Goal: Information Seeking & Learning: Learn about a topic

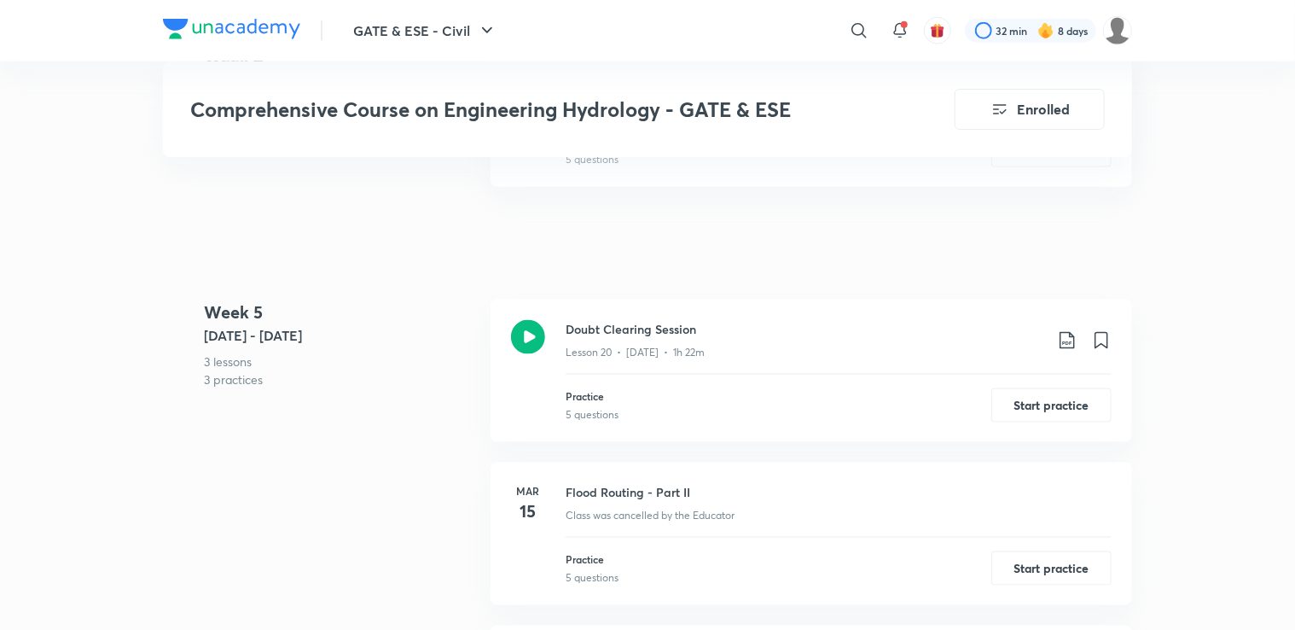
scroll to position [4248, 0]
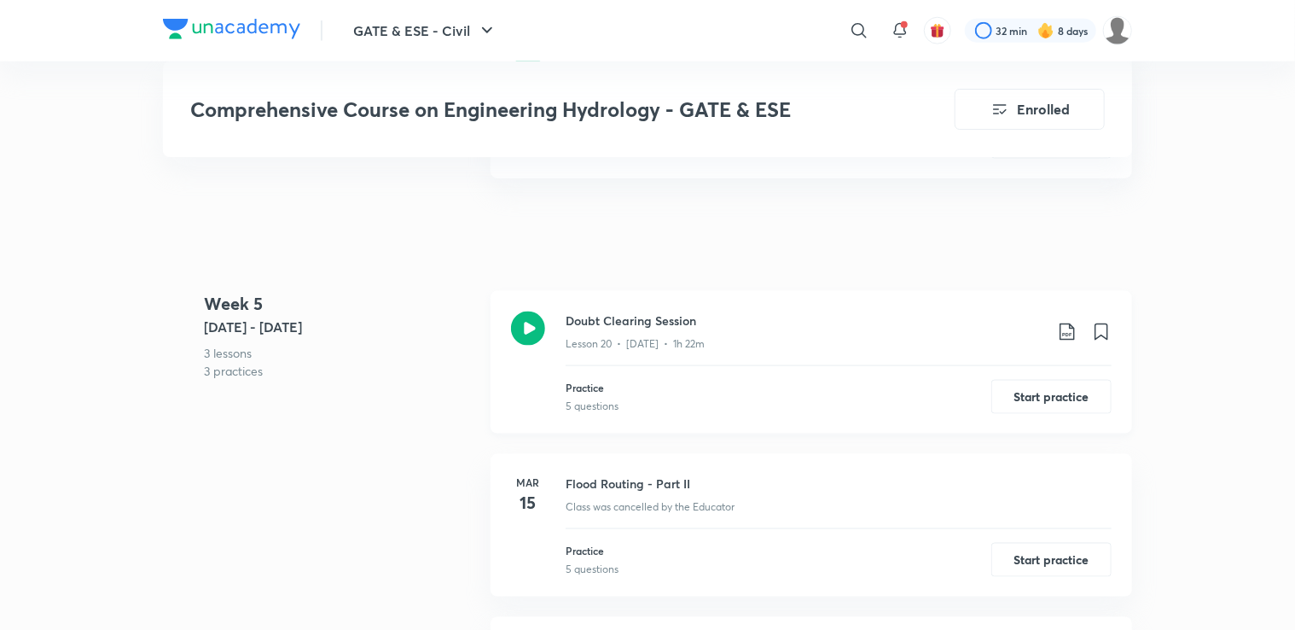
click at [1075, 331] on icon at bounding box center [1067, 332] width 20 height 20
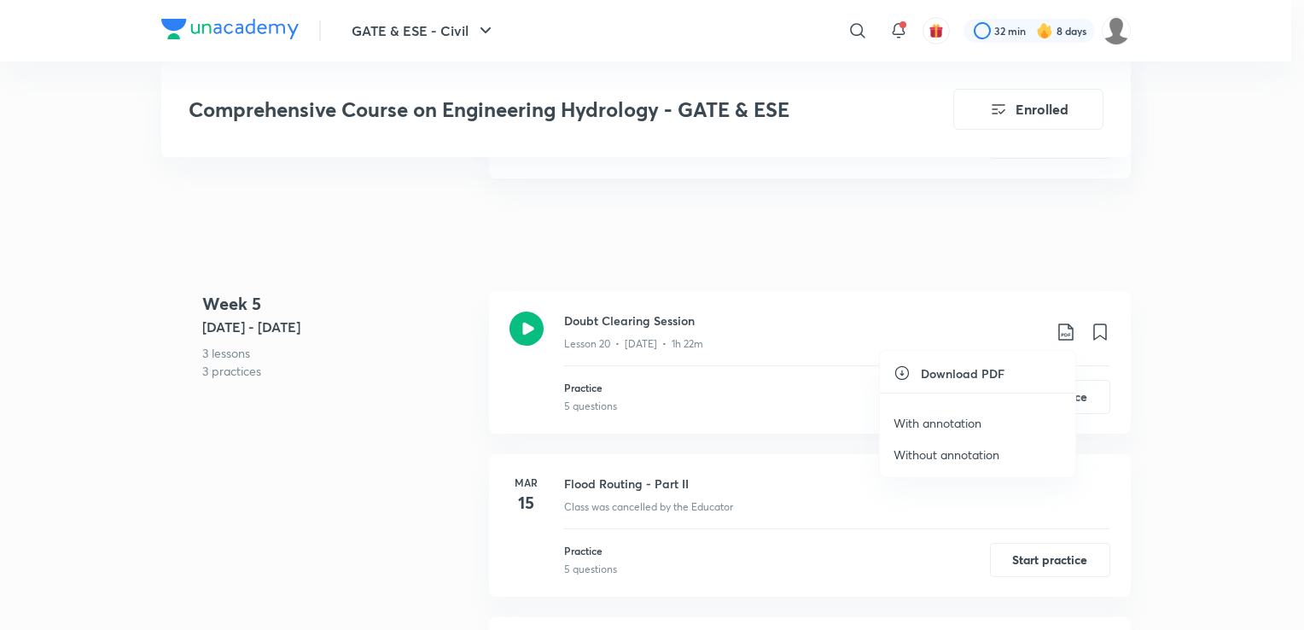
click at [951, 425] on p "With annotation" at bounding box center [937, 423] width 88 height 18
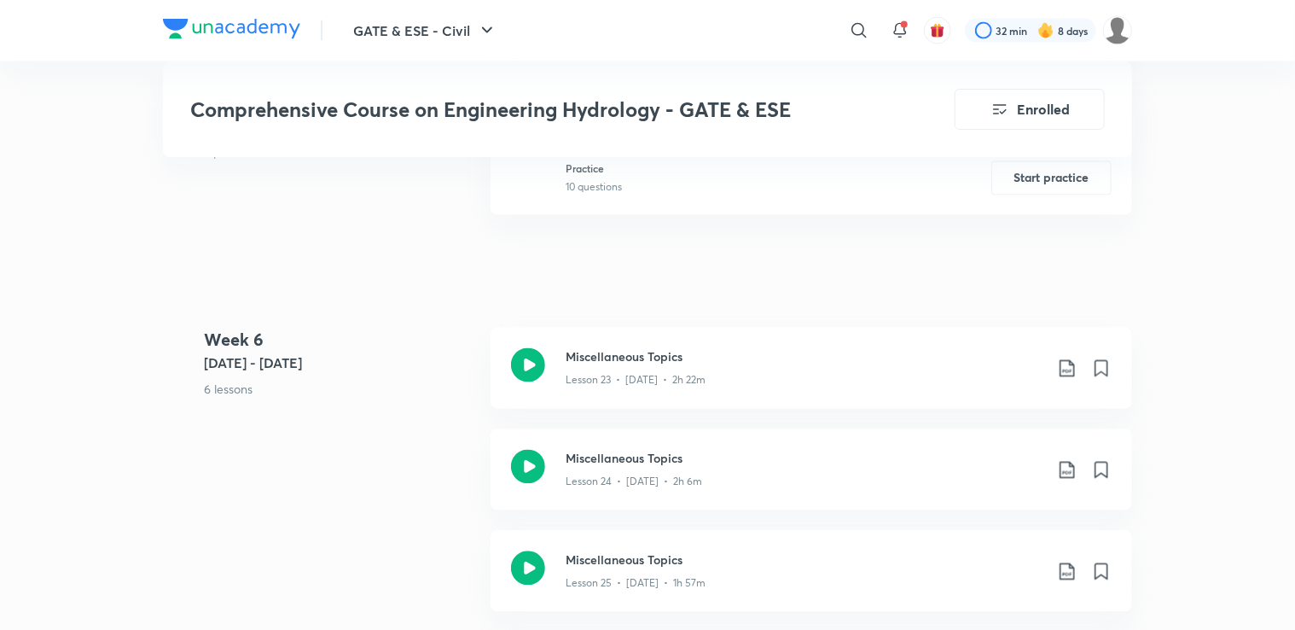
scroll to position [4793, 0]
click at [726, 384] on div "Lesson 23 • [DATE] • 2h 22m" at bounding box center [805, 376] width 478 height 22
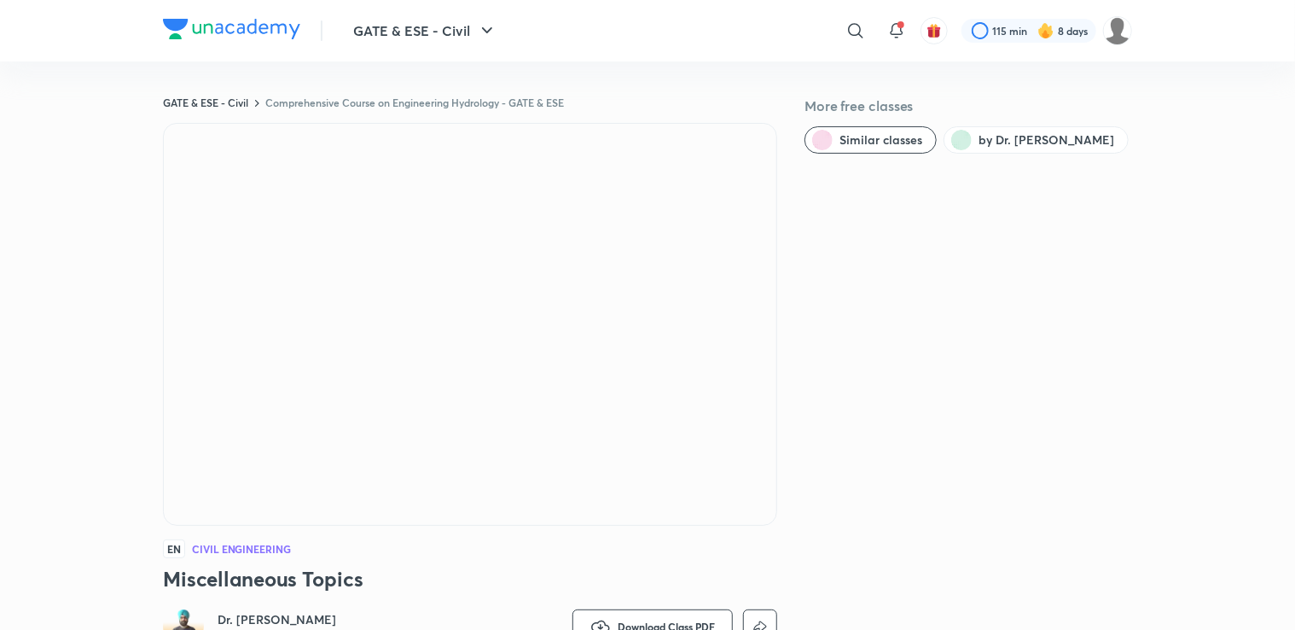
scroll to position [1024, 0]
